Goal: Obtain resource: Download file/media

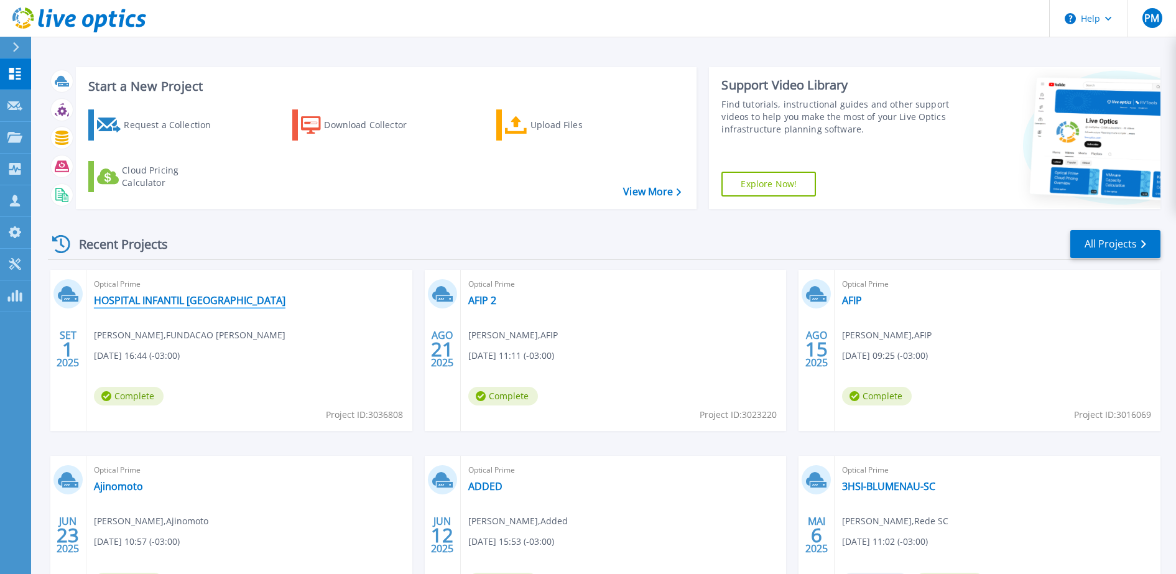
click at [147, 305] on link "HOSPITAL INFANTIL [GEOGRAPHIC_DATA]" at bounding box center [190, 300] width 192 height 12
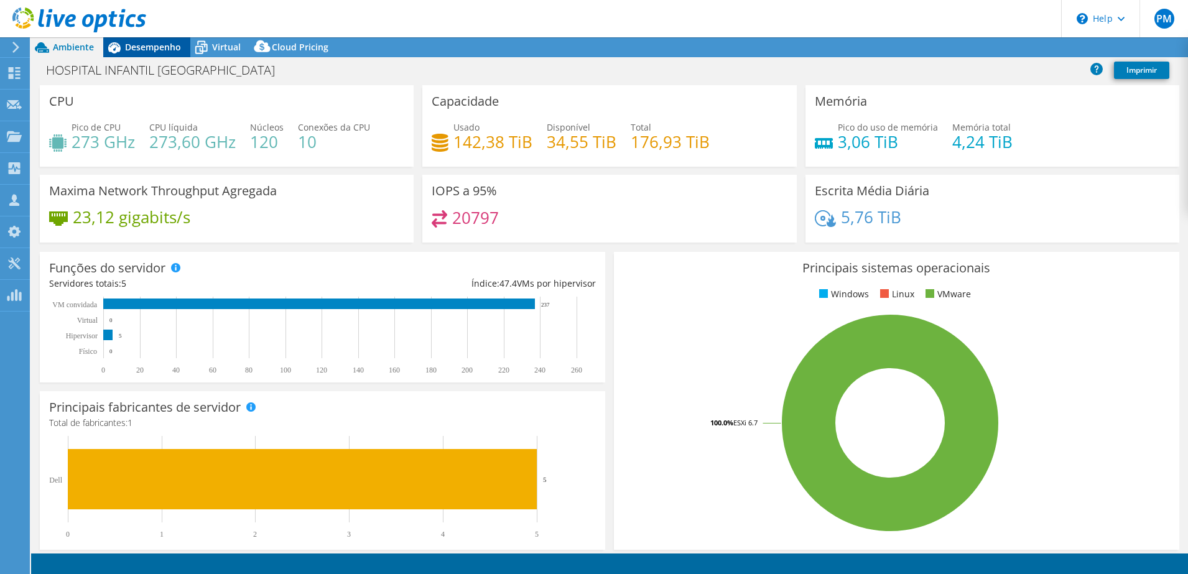
click at [174, 55] on div "Desempenho" at bounding box center [146, 47] width 87 height 20
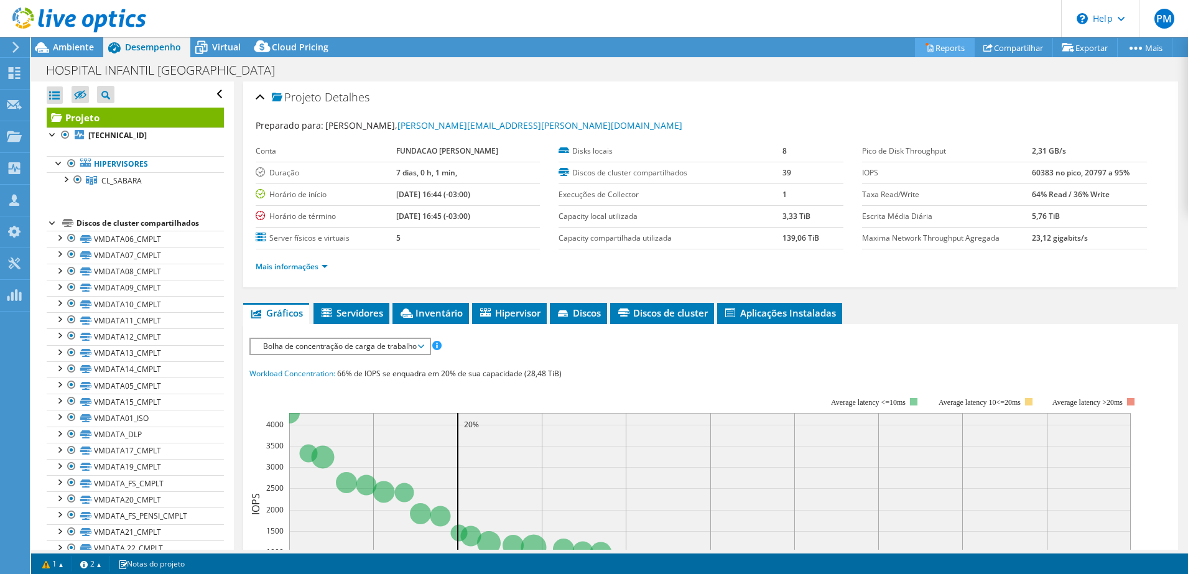
click at [946, 50] on link "Reports" at bounding box center [945, 47] width 60 height 19
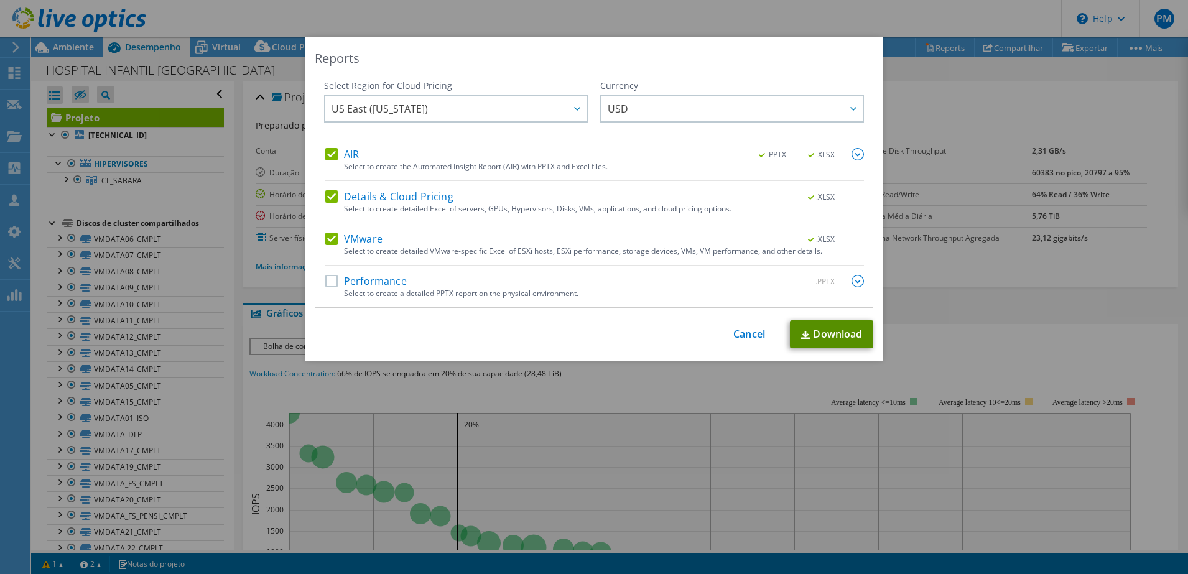
click at [843, 331] on link "Download" at bounding box center [831, 334] width 83 height 28
